Goal: Information Seeking & Learning: Learn about a topic

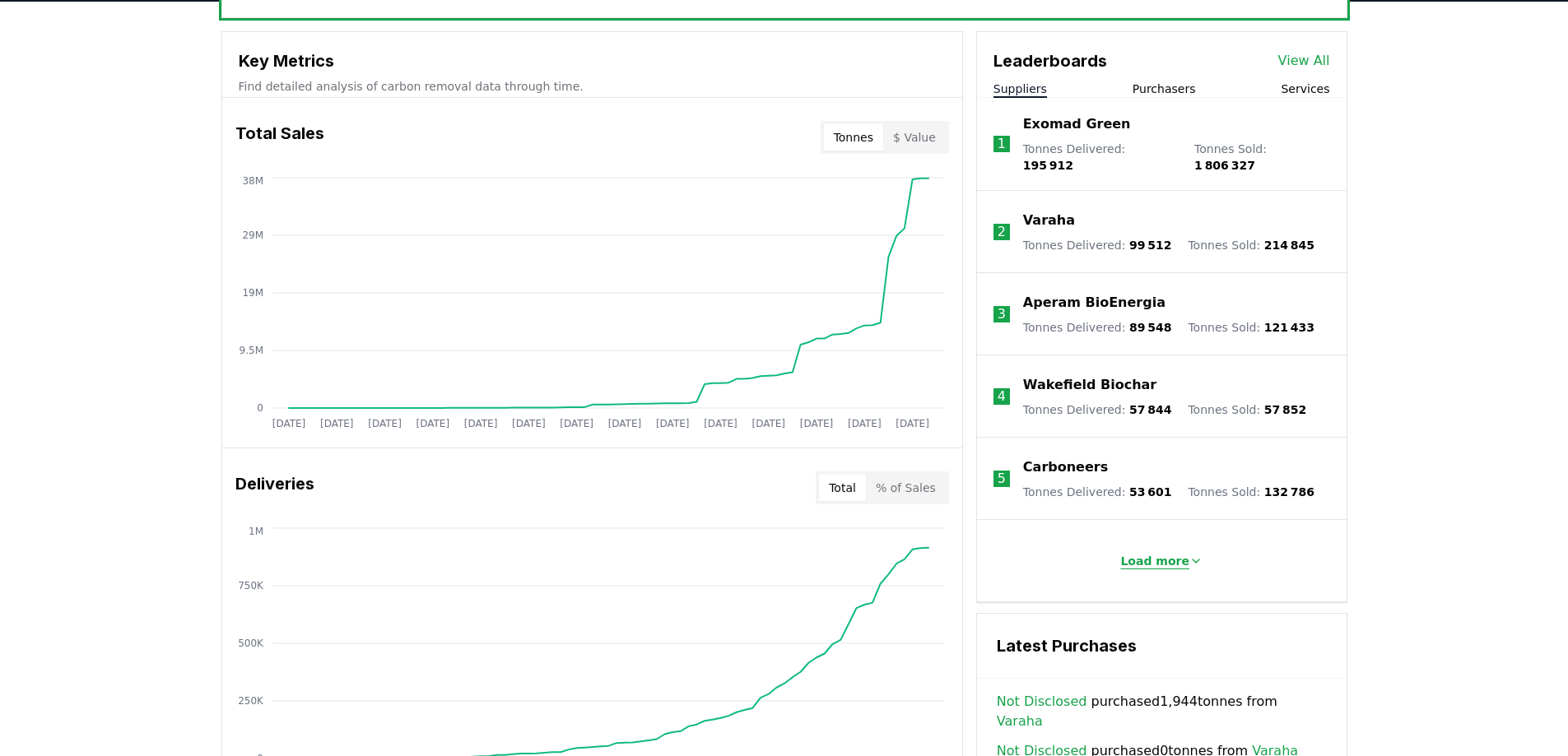
scroll to position [572, 0]
click at [1166, 545] on button "Load more" at bounding box center [1161, 561] width 109 height 33
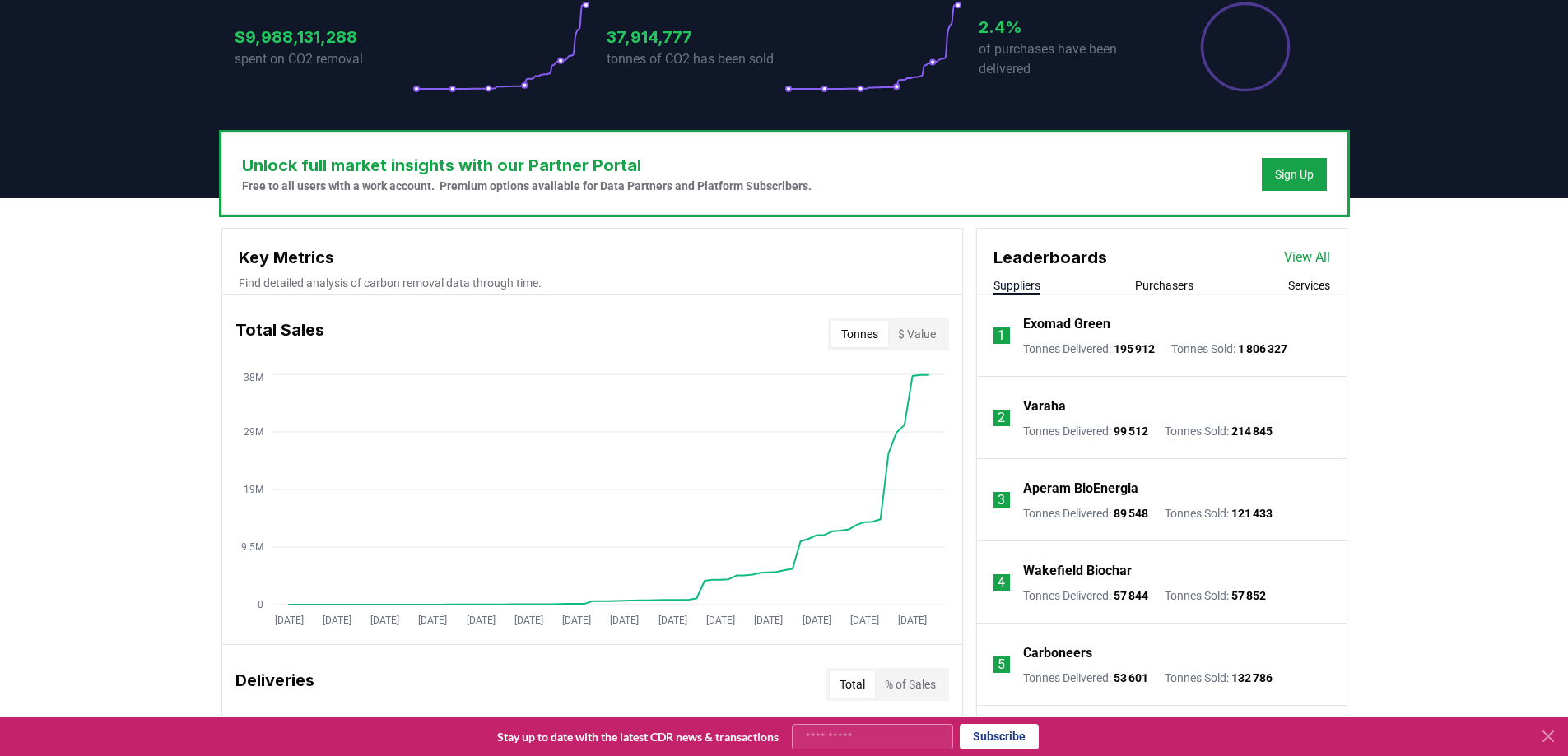
scroll to position [375, 0]
click at [1294, 269] on div "Leaderboards View All" at bounding box center [1162, 249] width 370 height 41
click at [1317, 257] on link "View All" at bounding box center [1308, 258] width 46 height 20
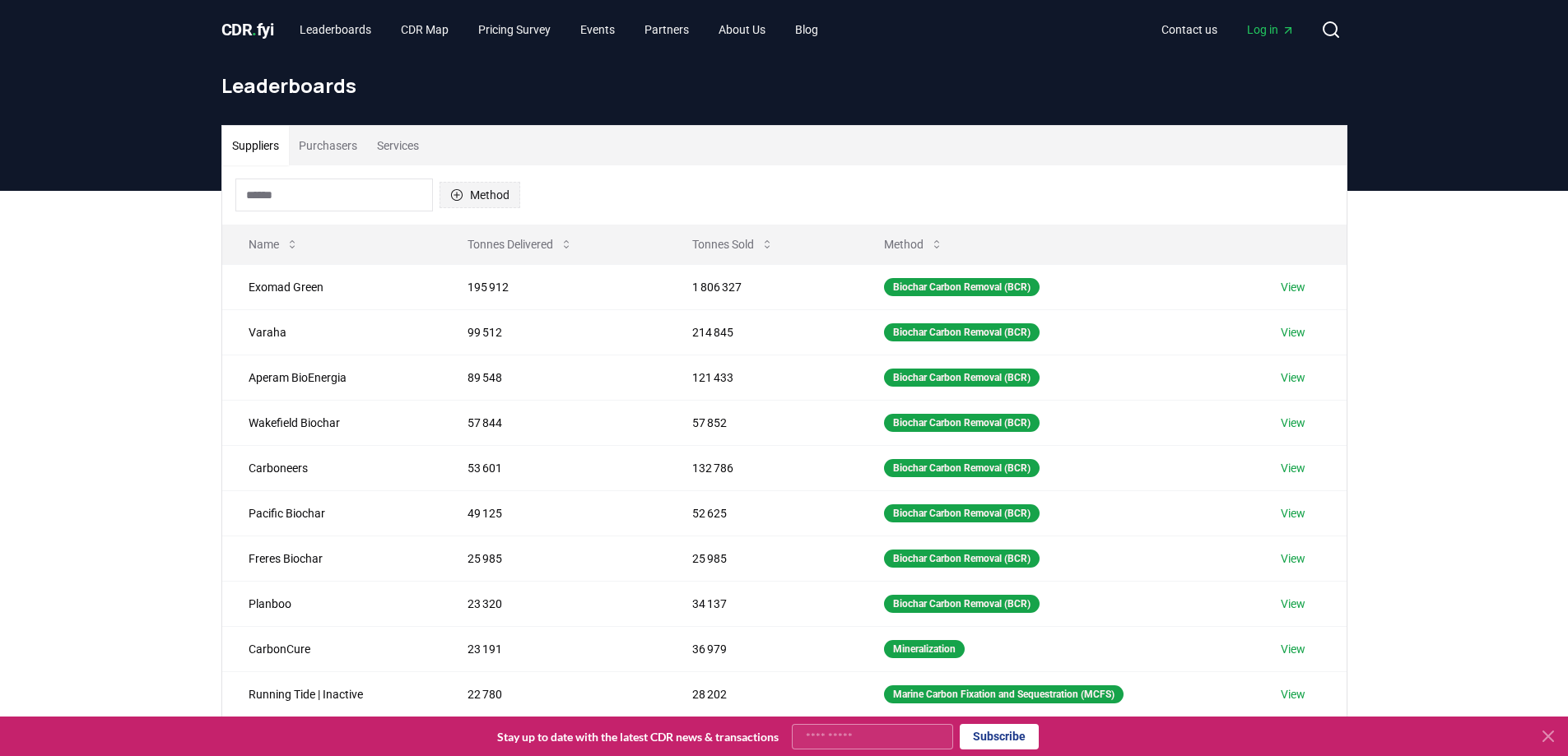
click at [481, 198] on button "Method" at bounding box center [480, 194] width 81 height 26
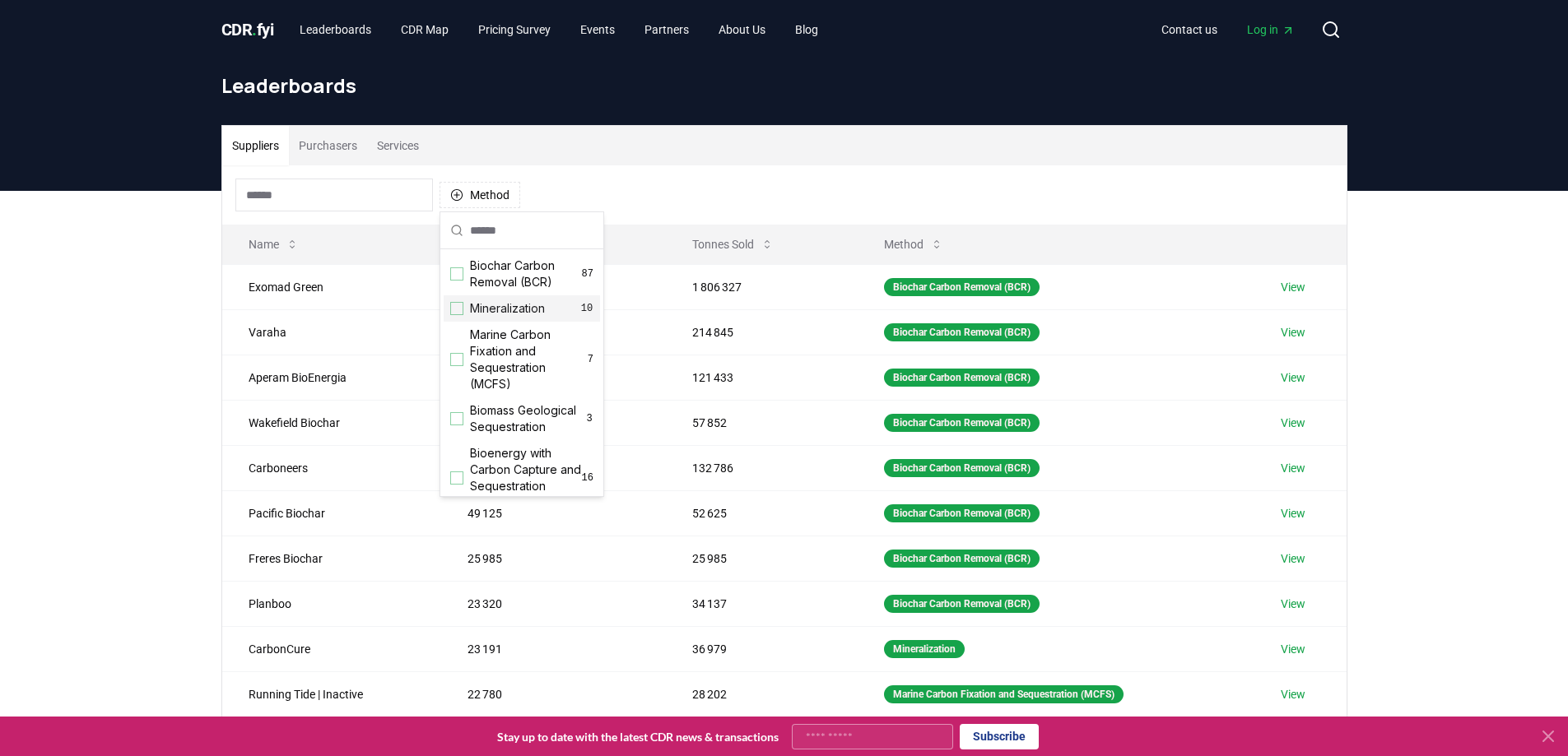
click at [465, 307] on div "Mineralization 10" at bounding box center [522, 308] width 157 height 26
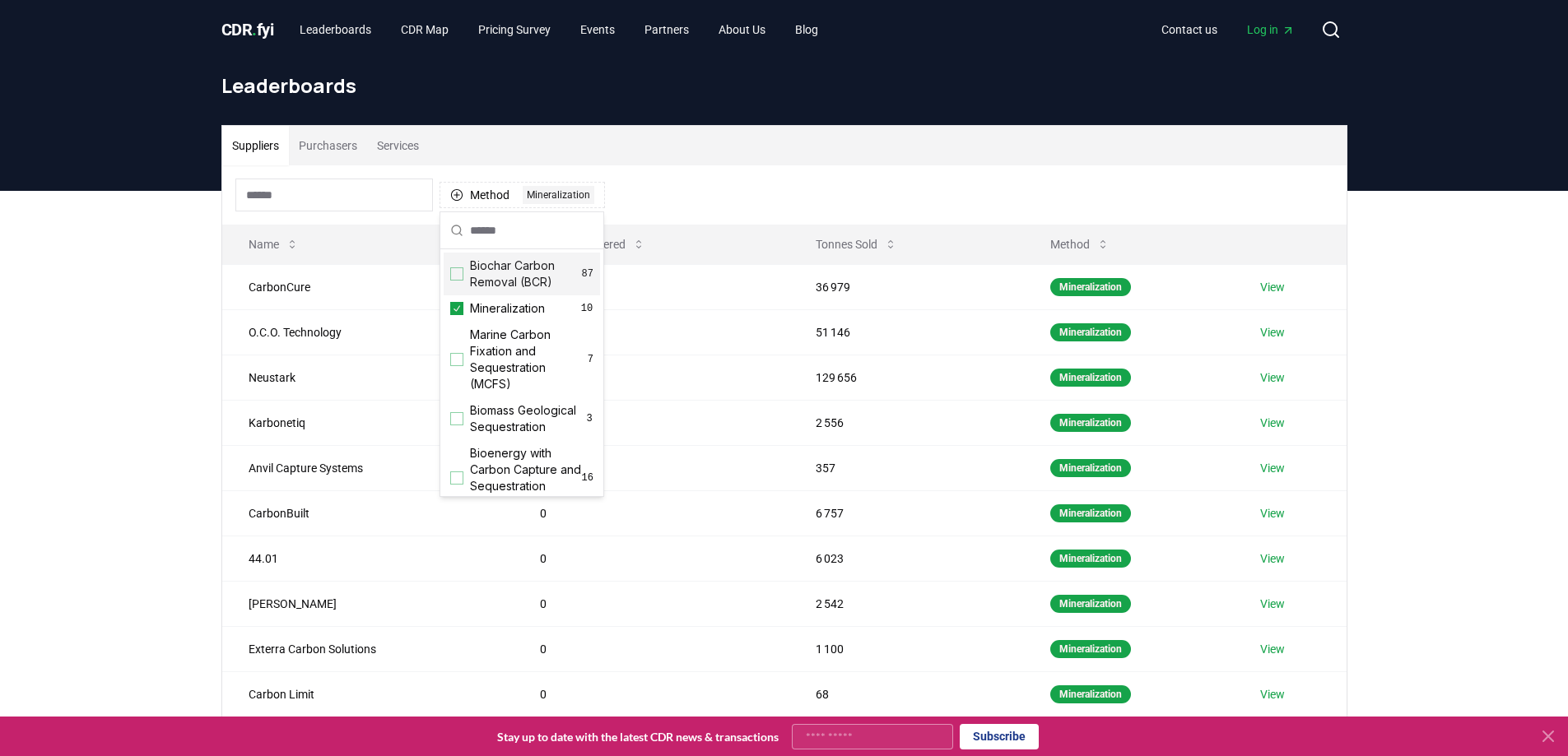
click at [475, 233] on input "text" at bounding box center [532, 230] width 124 height 36
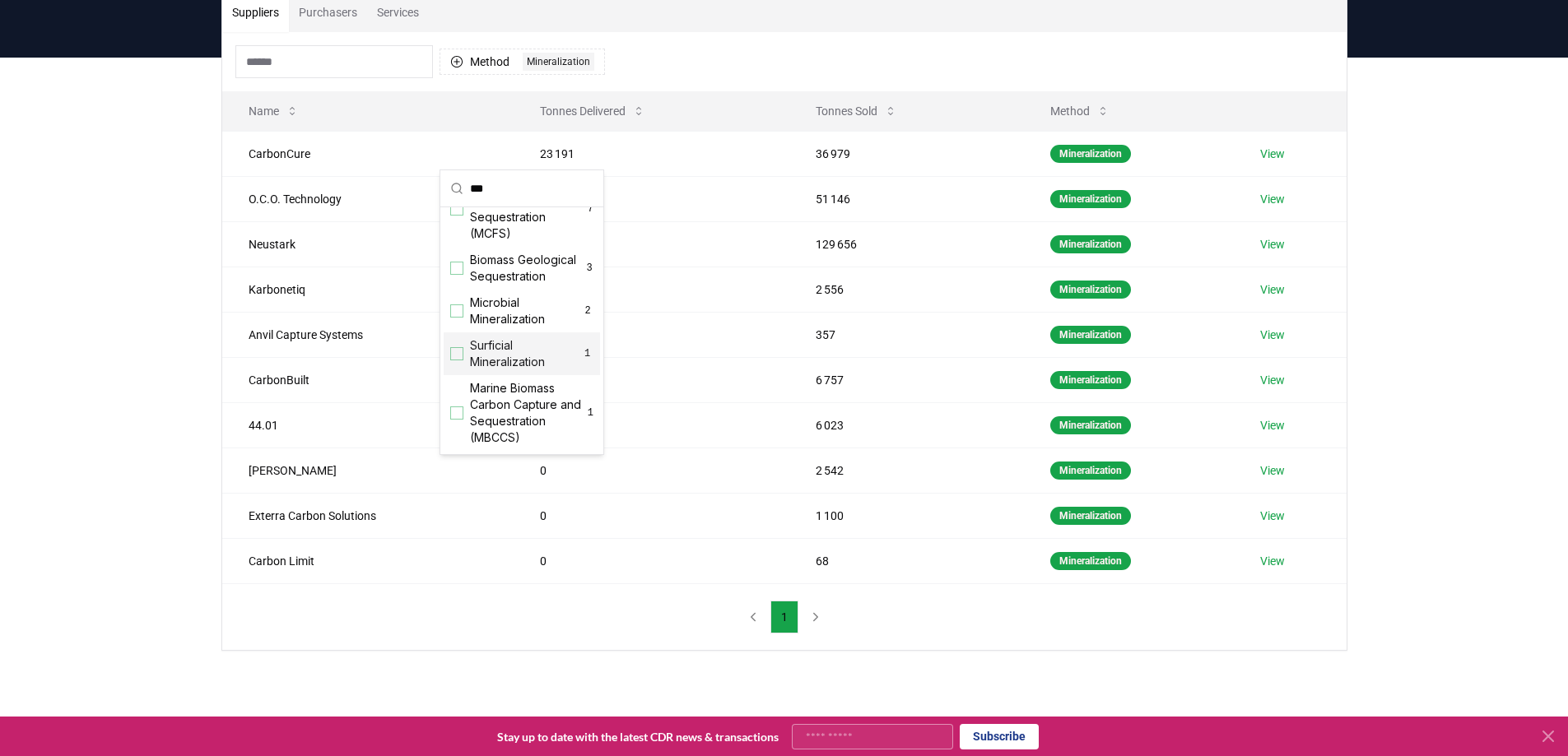
scroll to position [36, 0]
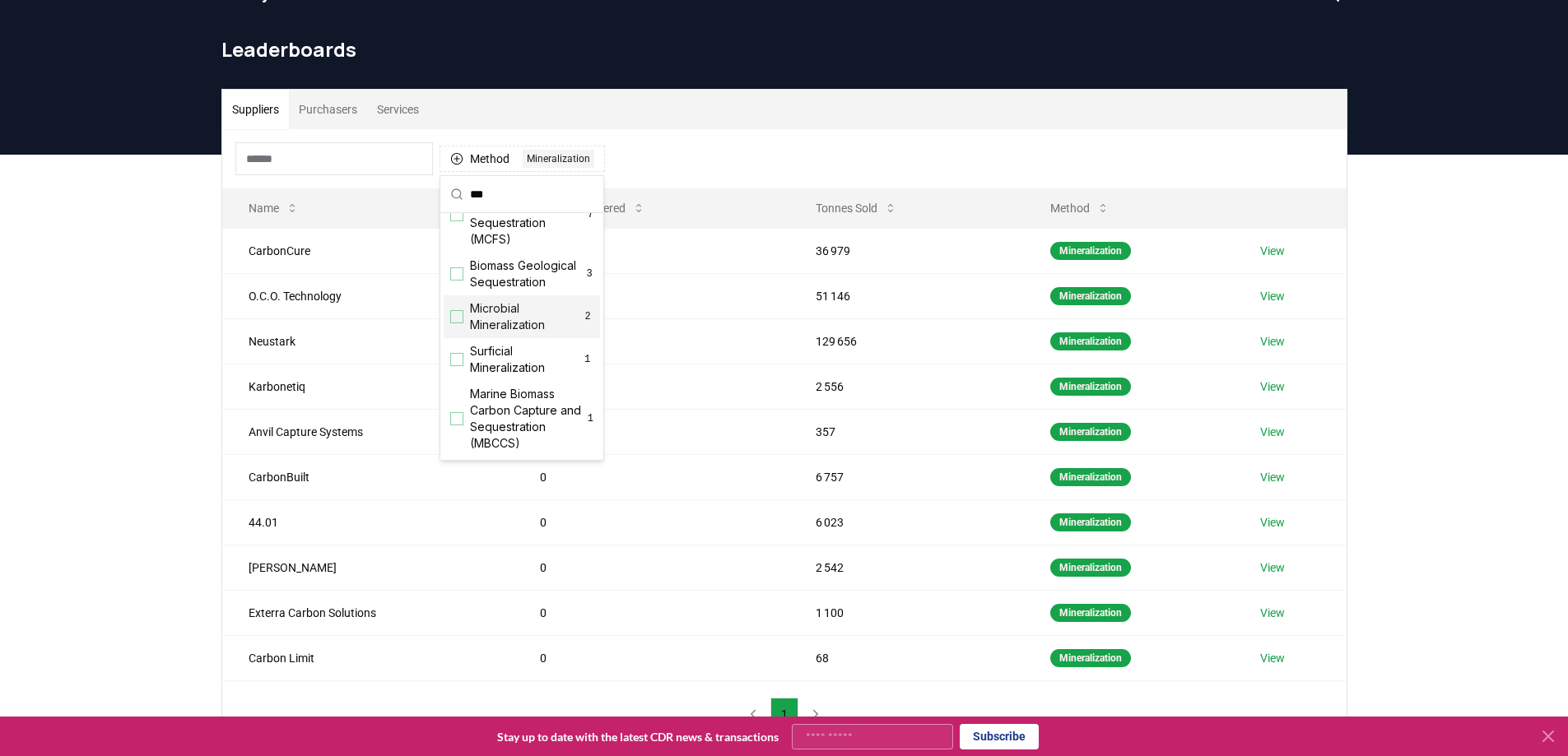
type input "***"
click at [898, 174] on div "Method 1 Mineralization" at bounding box center [784, 159] width 1124 height 59
